Goal: Navigation & Orientation: Find specific page/section

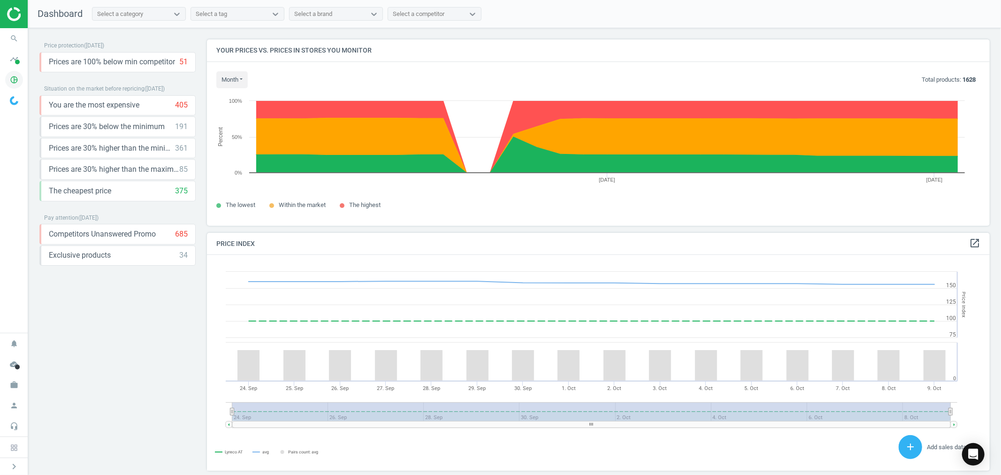
scroll to position [232, 791]
click at [16, 386] on icon "work" at bounding box center [14, 385] width 18 height 18
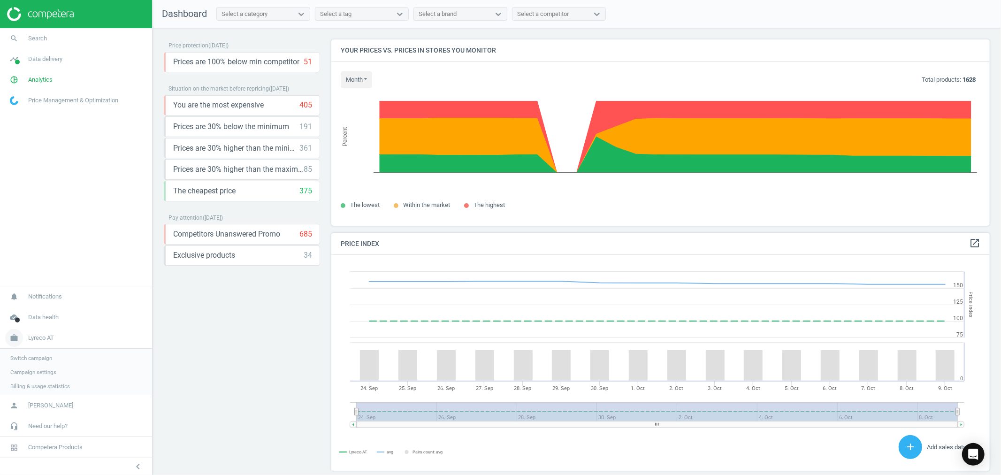
scroll to position [5, 5]
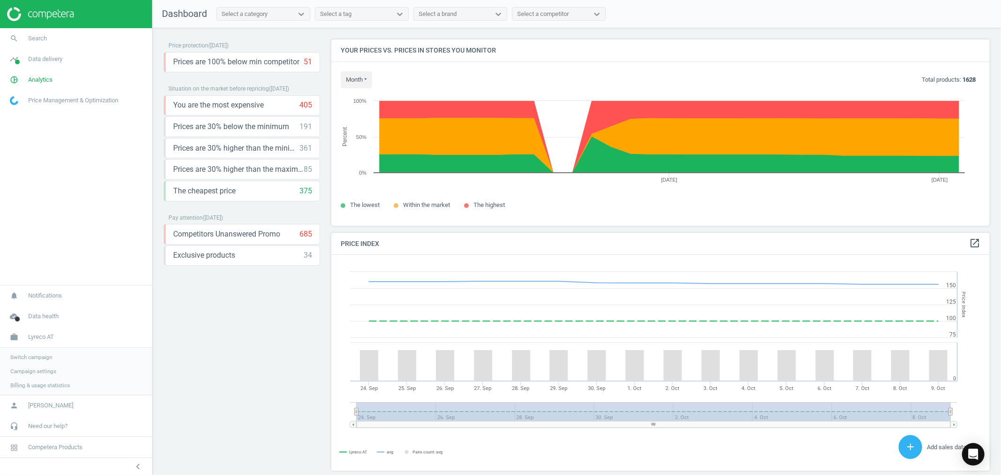
click at [43, 355] on span "Switch campaign" at bounding box center [31, 357] width 42 height 8
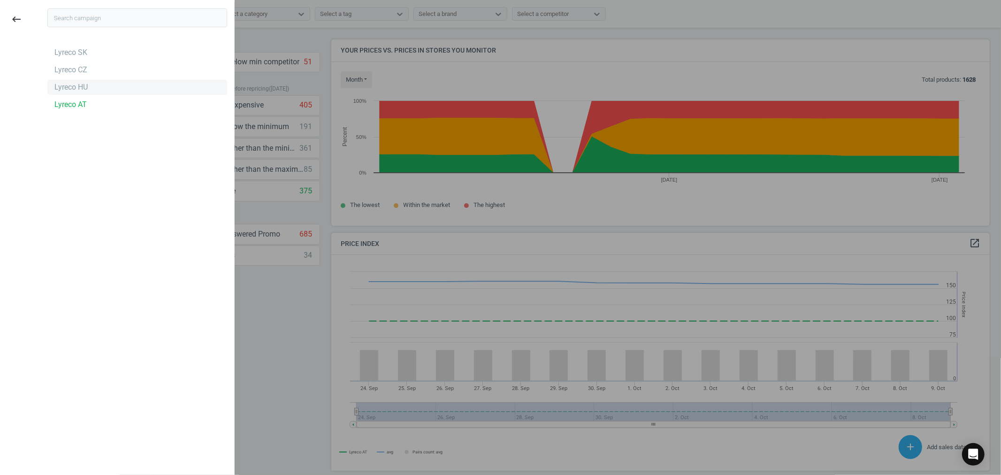
click at [85, 85] on div "Lyreco HU" at bounding box center [70, 87] width 33 height 10
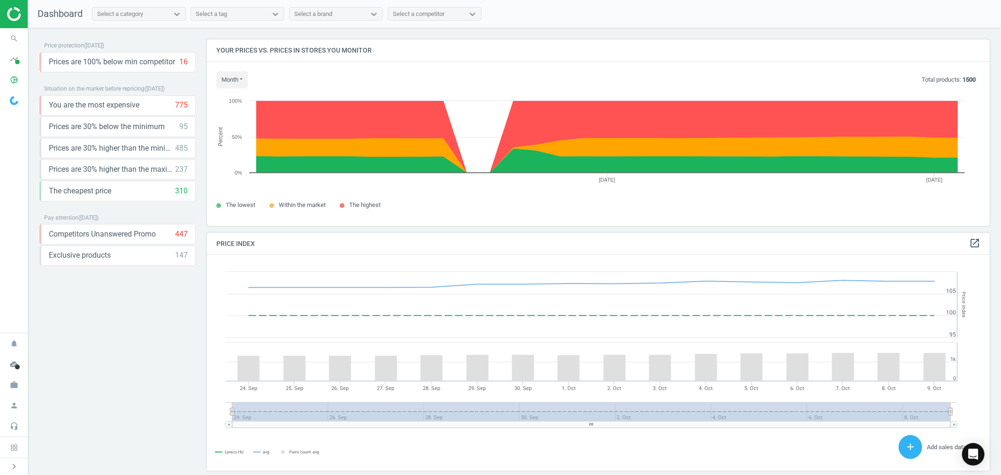
scroll to position [232, 791]
click at [16, 385] on icon "work" at bounding box center [14, 385] width 18 height 18
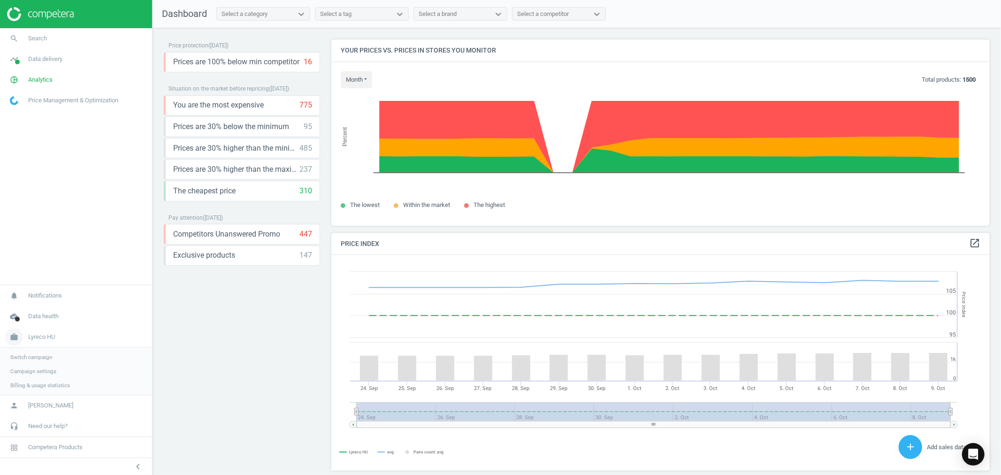
scroll to position [5, 5]
